Goal: Go to known website: Access a specific website the user already knows

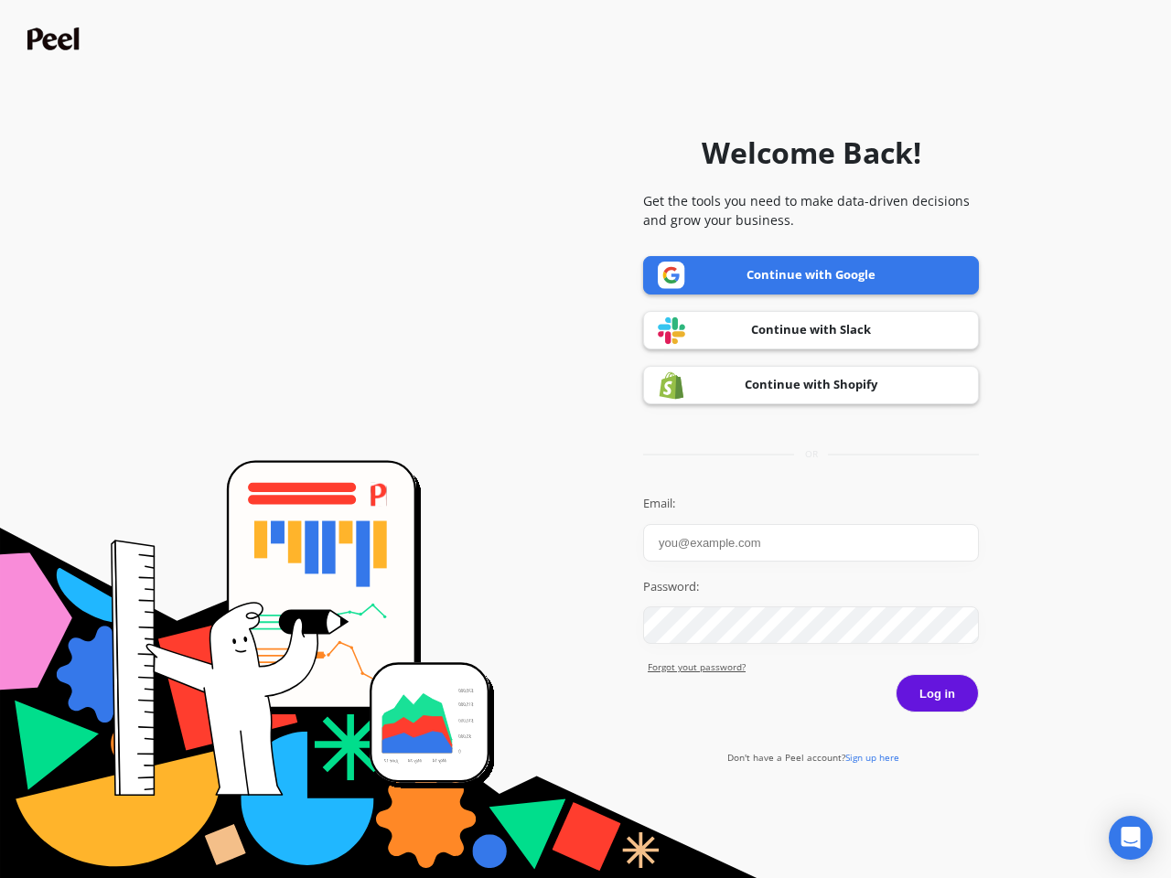
click at [1130, 838] on icon "Open Intercom Messenger" at bounding box center [1130, 838] width 19 height 22
